Goal: Task Accomplishment & Management: Use online tool/utility

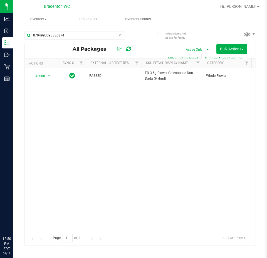
click at [79, 37] on input "0794993093336874" at bounding box center [74, 35] width 100 height 8
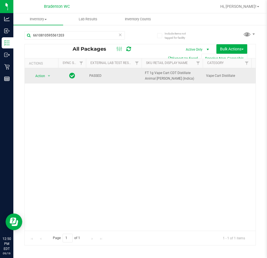
type input "6610810595561203"
click at [38, 78] on span "Action" at bounding box center [37, 76] width 15 height 8
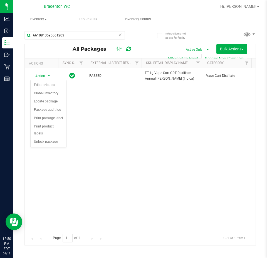
click at [52, 139] on div "Action Edit attributes Global inventory Locate package Package audit log Print …" at bounding box center [48, 114] width 36 height 68
click at [52, 138] on li "Unlock package" at bounding box center [49, 142] width 36 height 8
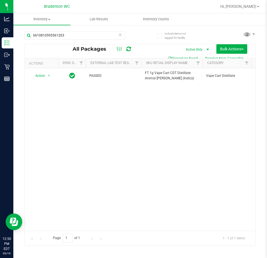
click at [65, 40] on div "6610810595561203" at bounding box center [74, 37] width 100 height 13
click at [66, 38] on input "6610810595561203" at bounding box center [74, 35] width 100 height 8
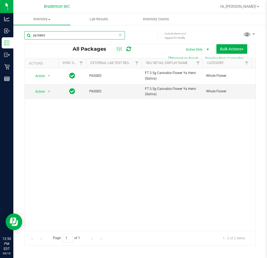
type input "ya hemi"
click at [58, 184] on div "Action Action Edit attributes Global inventory Locate package Package audit log…" at bounding box center [140, 149] width 231 height 162
